Goal: Transaction & Acquisition: Subscribe to service/newsletter

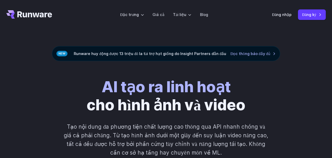
scroll to position [53, 0]
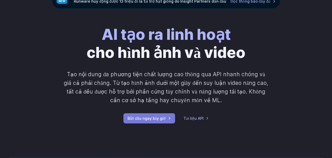
click at [130, 118] on font "Bắt đầu ngay bây giờ" at bounding box center [147, 118] width 38 height 4
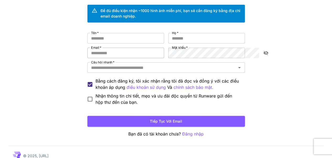
scroll to position [13, 0]
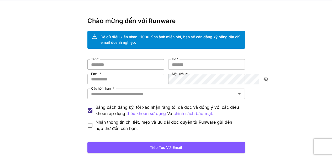
click at [91, 59] on input "Tên   *" at bounding box center [125, 64] width 77 height 11
type input "**"
type input "*****"
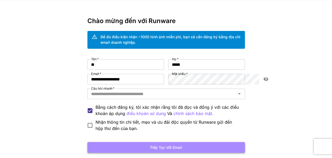
click at [155, 145] on font "Tiếp tục với email" at bounding box center [166, 147] width 32 height 4
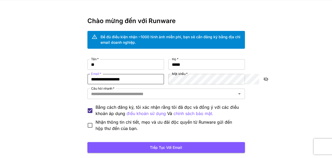
click at [111, 76] on input "**********" at bounding box center [125, 79] width 77 height 11
type input "**********"
click at [156, 145] on font "Tiếp tục với email" at bounding box center [166, 147] width 32 height 4
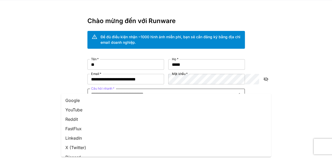
click at [142, 90] on input "Câu hỏi nhanh   *" at bounding box center [162, 93] width 146 height 7
click at [88, 102] on li "Google" at bounding box center [166, 100] width 210 height 9
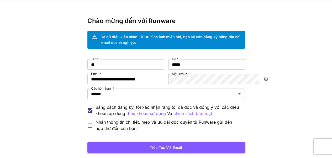
click at [152, 145] on font "Tiếp tục với email" at bounding box center [166, 147] width 32 height 4
click at [266, 77] on icon "bật/tắt hiển thị mật khẩu" at bounding box center [265, 79] width 5 height 5
click at [179, 145] on font "Tiếp tục với email" at bounding box center [166, 147] width 32 height 4
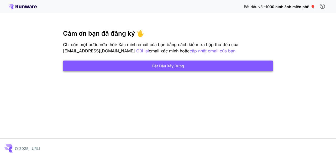
click at [180, 64] on font "Bắt đầu xây dựng" at bounding box center [168, 66] width 32 height 4
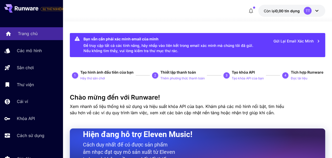
click at [28, 34] on font "Trang chủ" at bounding box center [28, 33] width 20 height 5
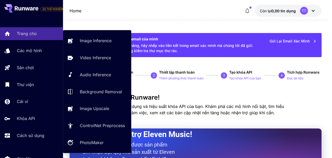
scroll to position [29, 0]
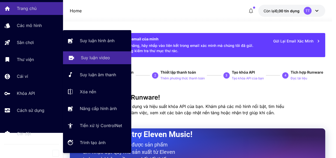
click at [92, 60] on p "Suy luận video" at bounding box center [95, 58] width 29 height 6
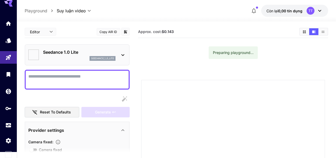
type input "*"
type input "**"
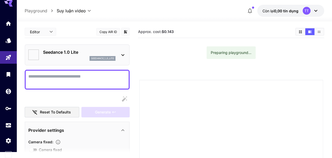
scroll to position [7, 0]
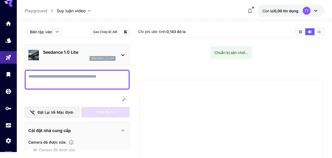
click at [122, 54] on icon at bounding box center [123, 55] width 6 height 6
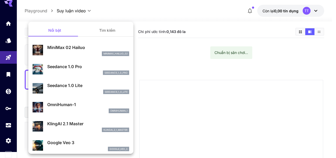
click at [155, 63] on div at bounding box center [168, 79] width 336 height 158
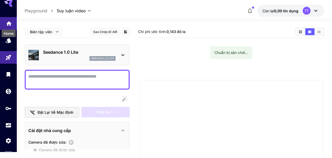
click at [8, 23] on icon "Trang chủ" at bounding box center [9, 22] width 6 height 6
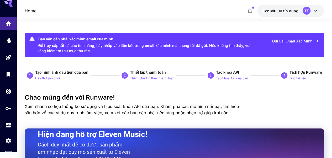
click at [48, 77] on font "Hãy thử sân chơi" at bounding box center [47, 78] width 25 height 4
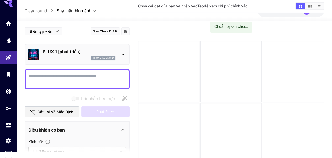
scroll to position [41, 0]
